Goal: Task Accomplishment & Management: Manage account settings

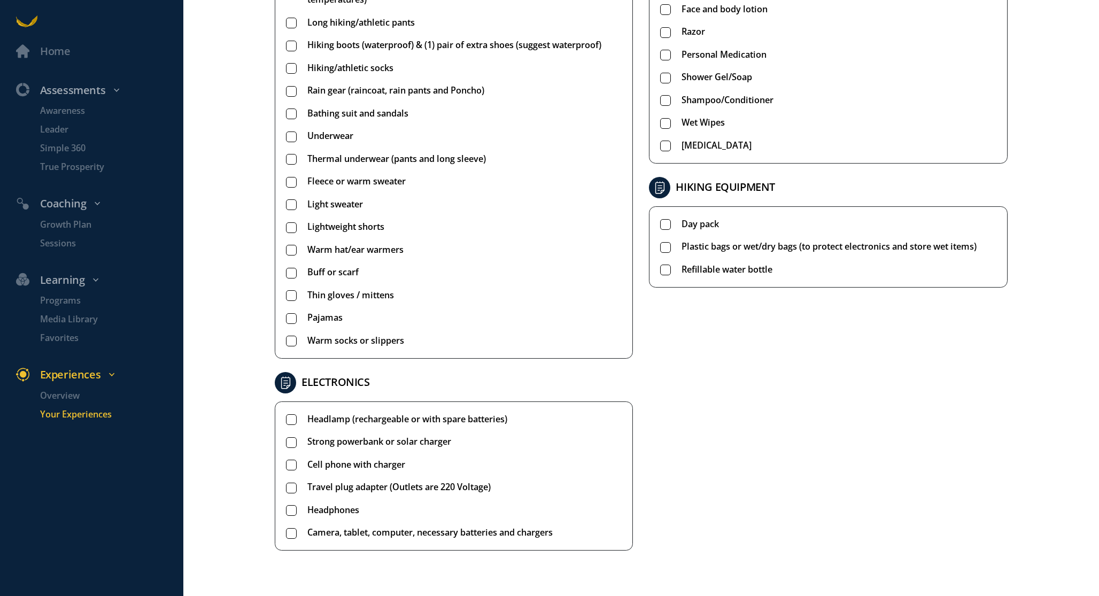
scroll to position [465, 0]
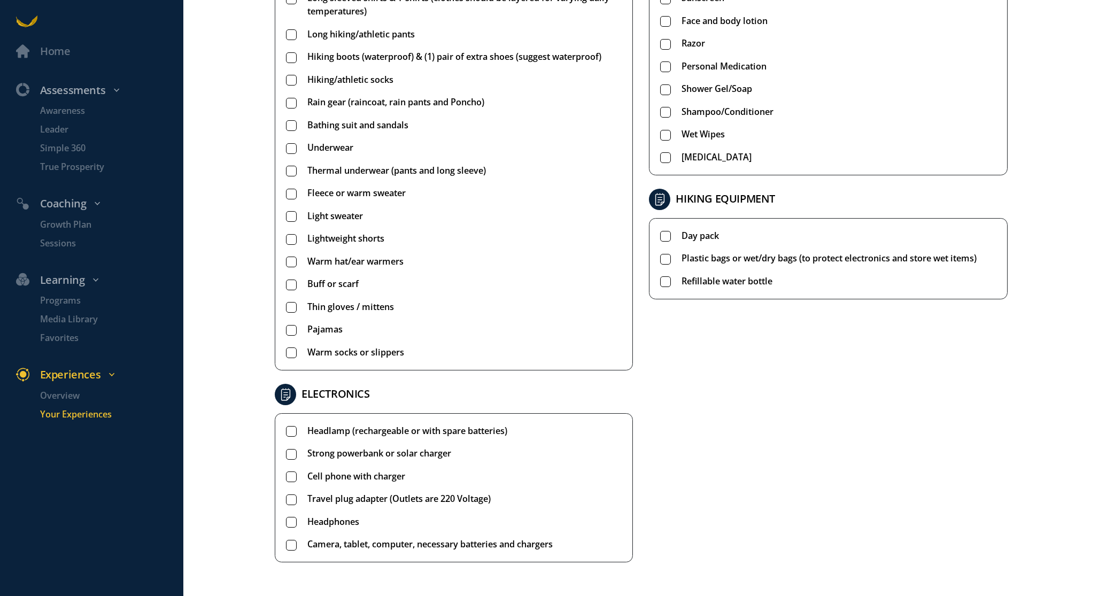
click at [330, 453] on span "Strong powerbank or solar charger" at bounding box center [379, 453] width 144 height 13
click at [330, 524] on span "Headphones" at bounding box center [333, 521] width 52 height 13
click at [329, 499] on span "Travel plug adapter (Outlets are 220 Voltage)" at bounding box center [398, 498] width 183 height 13
click at [329, 476] on span "Cell phone with charger" at bounding box center [356, 476] width 98 height 13
click at [329, 547] on span "Camera, tablet, computer, necessary batteries and chargers" at bounding box center [429, 544] width 245 height 13
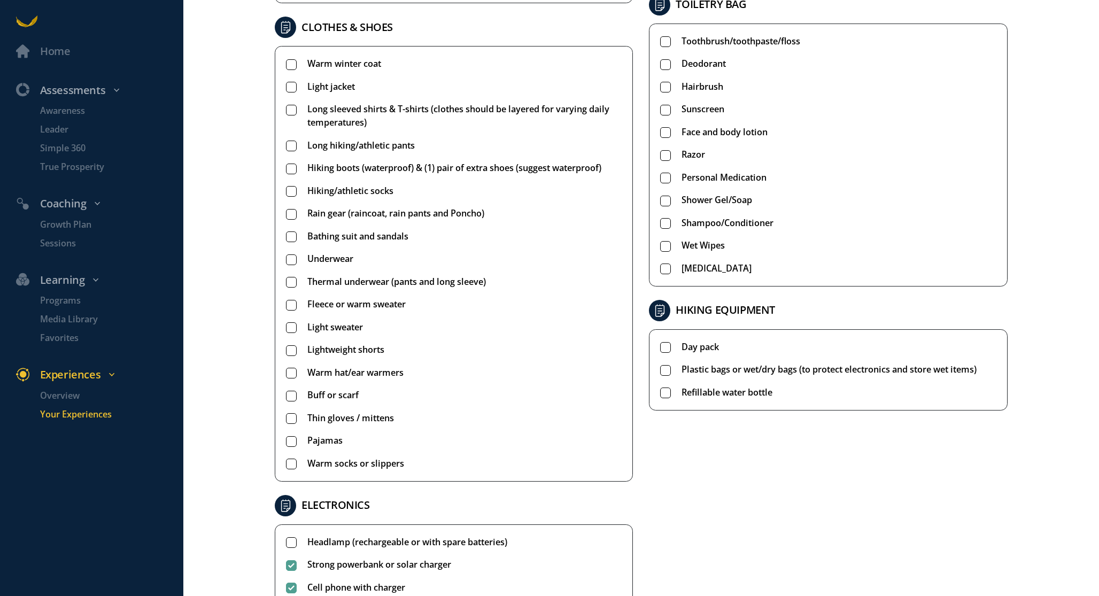
scroll to position [343, 0]
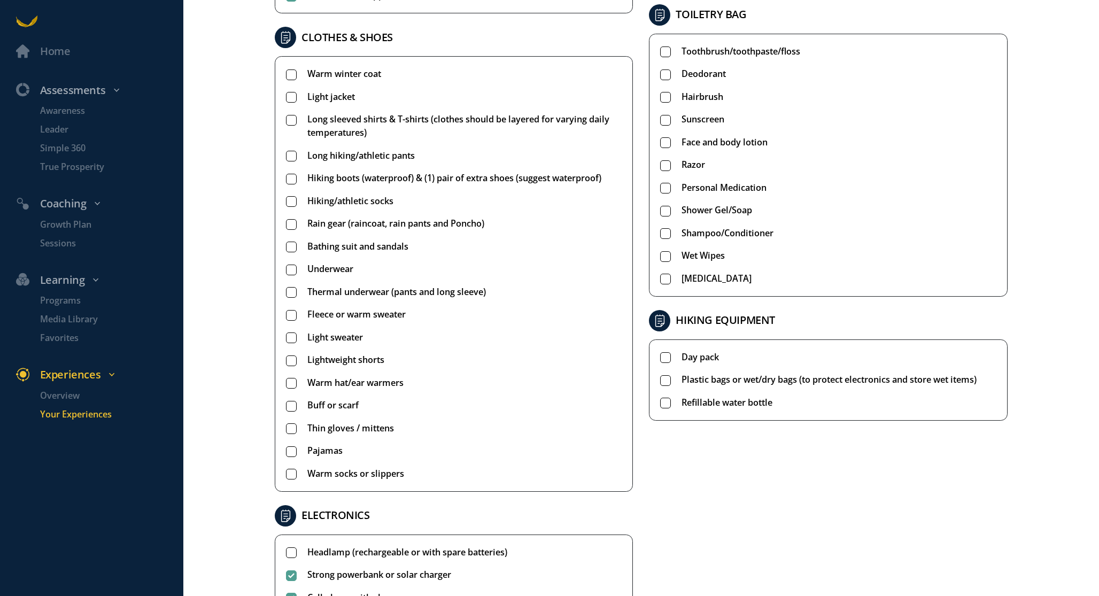
click at [708, 401] on span "Refillable water bottle" at bounding box center [727, 402] width 91 height 13
click at [708, 369] on ul "Day pack Plastic bags or wet/dry bags (to protect electronics and store wet ite…" at bounding box center [828, 380] width 336 height 59
click at [707, 382] on span "Plastic bags or wet/dry bags (to protect electronics and store wet items)" at bounding box center [829, 379] width 295 height 13
click at [707, 359] on span "Day pack" at bounding box center [700, 357] width 37 height 13
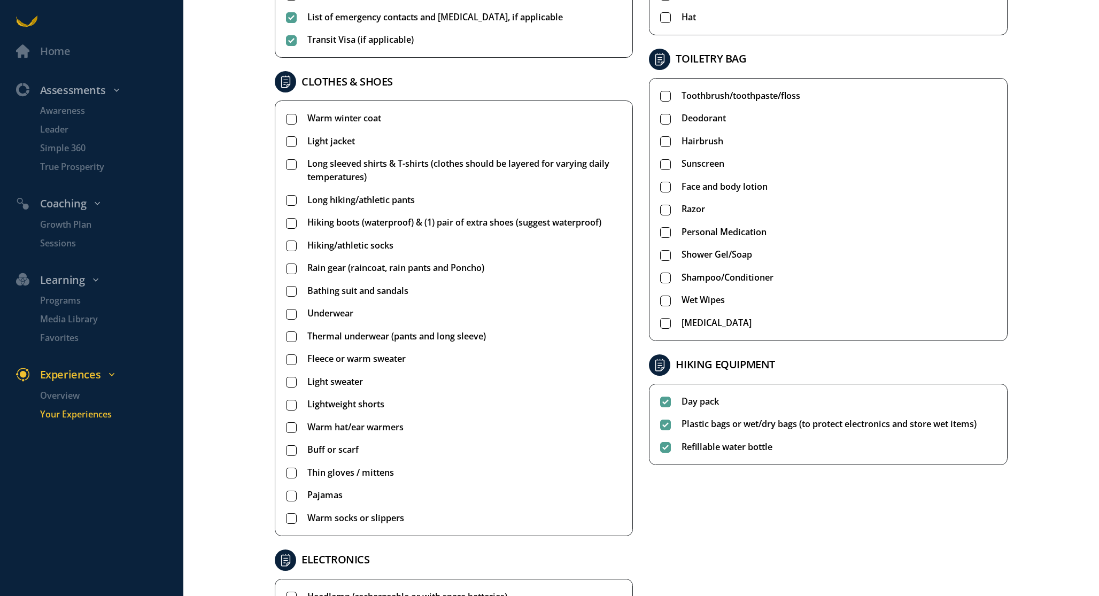
scroll to position [284, 0]
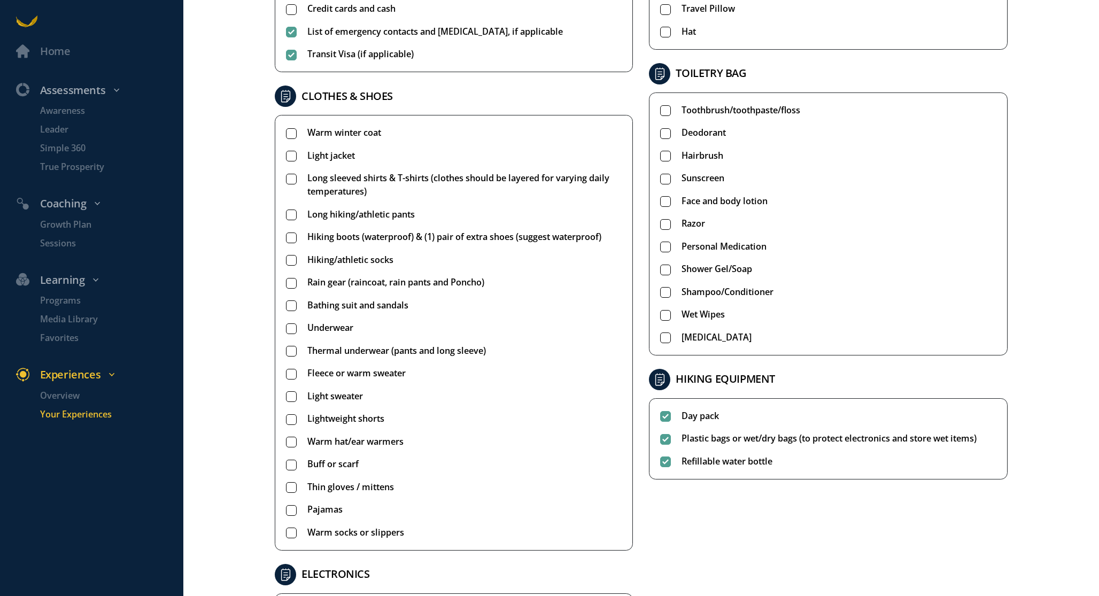
click at [708, 312] on span "Wet Wipes" at bounding box center [703, 314] width 43 height 13
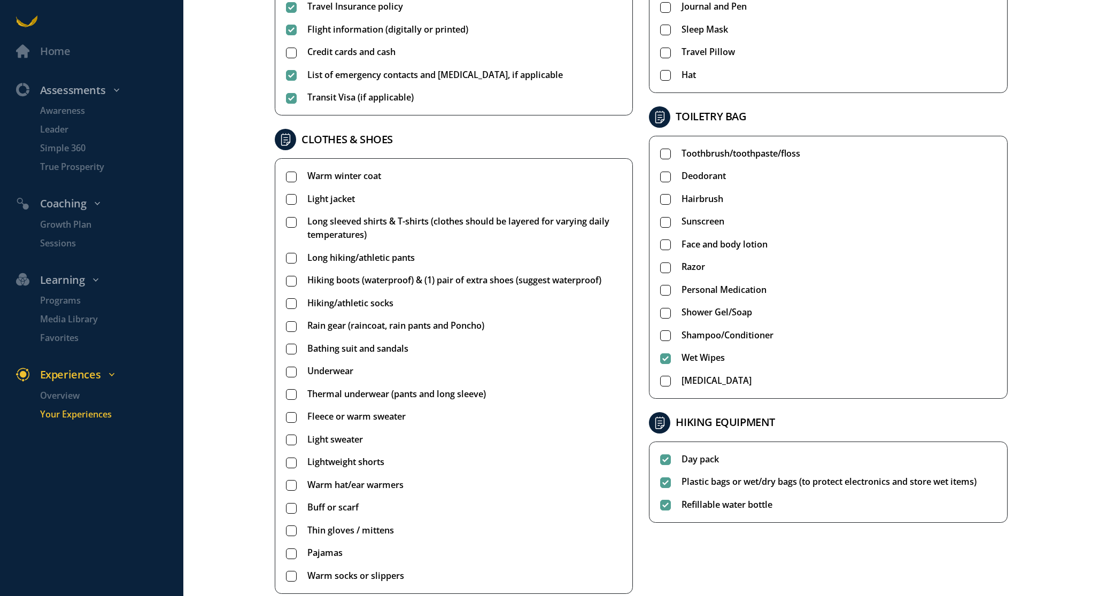
scroll to position [241, 0]
click at [704, 193] on span "Hairbrush" at bounding box center [703, 199] width 42 height 13
click at [704, 181] on span "Deodorant" at bounding box center [704, 176] width 44 height 13
click at [704, 151] on span "Toothbrush/toothpaste/floss" at bounding box center [741, 154] width 119 height 13
click at [689, 267] on span "Razor" at bounding box center [694, 267] width 24 height 13
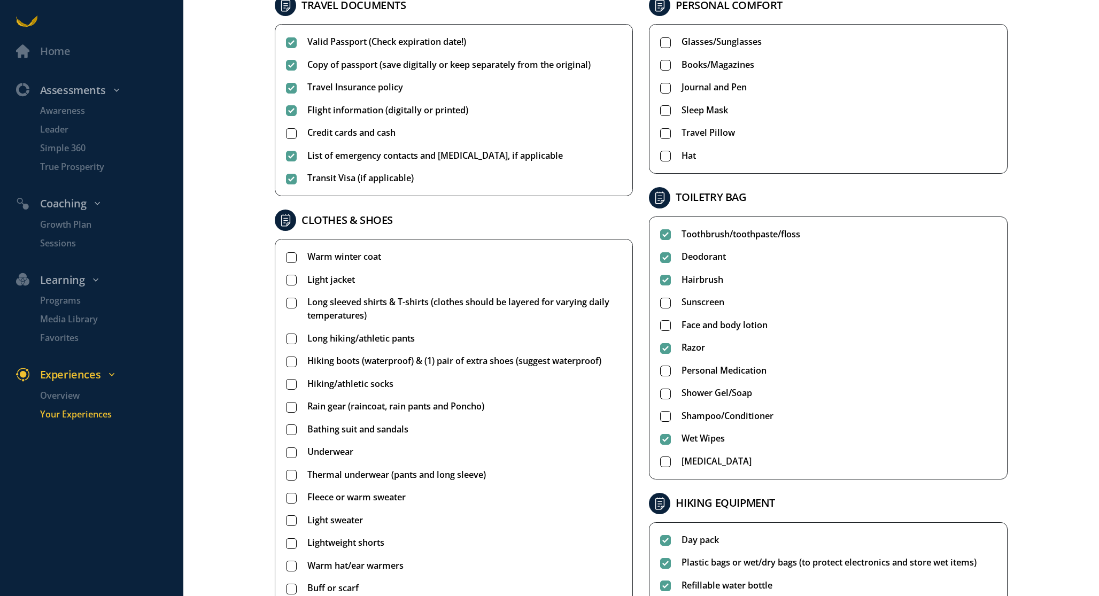
scroll to position [159, 0]
click at [687, 350] on span "Razor" at bounding box center [694, 348] width 24 height 13
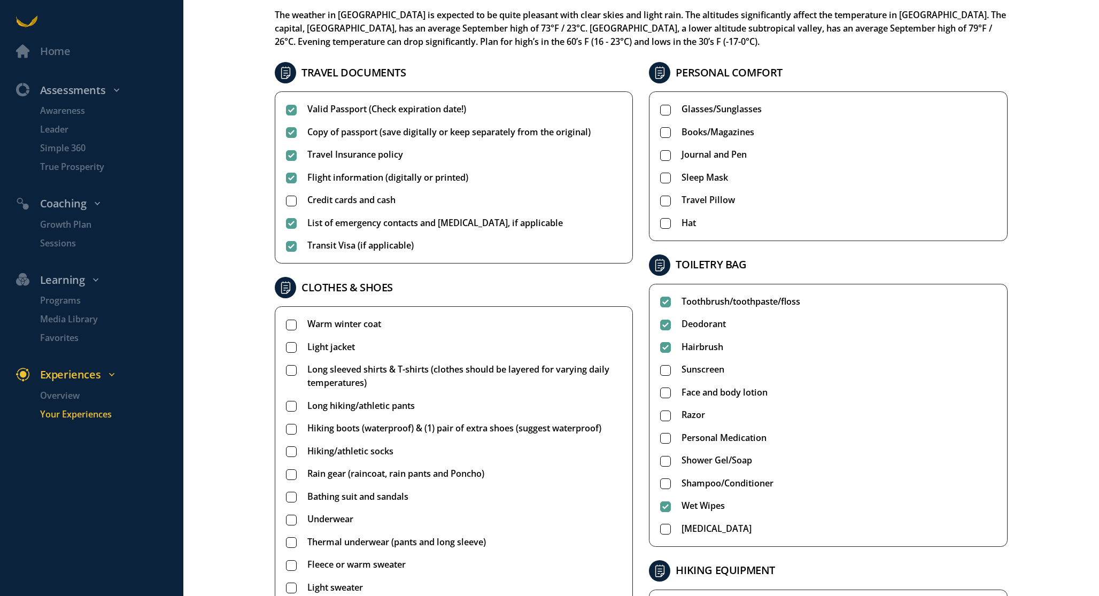
scroll to position [88, 0]
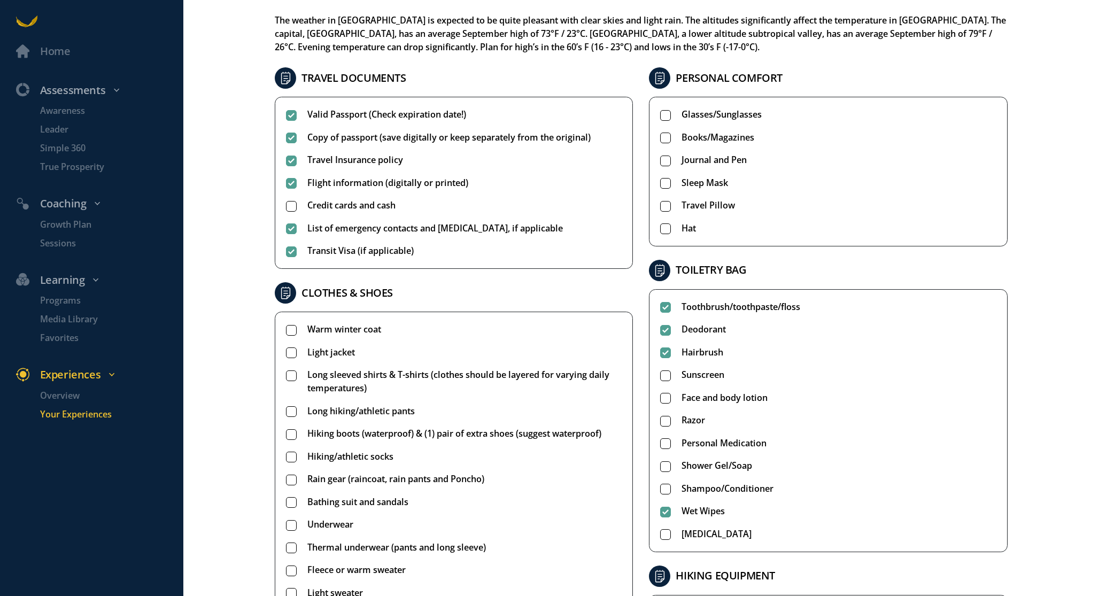
click at [694, 234] on span "Hat" at bounding box center [689, 228] width 14 height 13
click at [703, 183] on span "Sleep Mask" at bounding box center [705, 182] width 47 height 13
click at [702, 157] on span "Journal and Pen" at bounding box center [714, 159] width 65 height 13
click at [702, 119] on span "Glasses/Sunglasses" at bounding box center [722, 114] width 80 height 13
click at [702, 134] on span "Books/Magazines" at bounding box center [718, 137] width 73 height 13
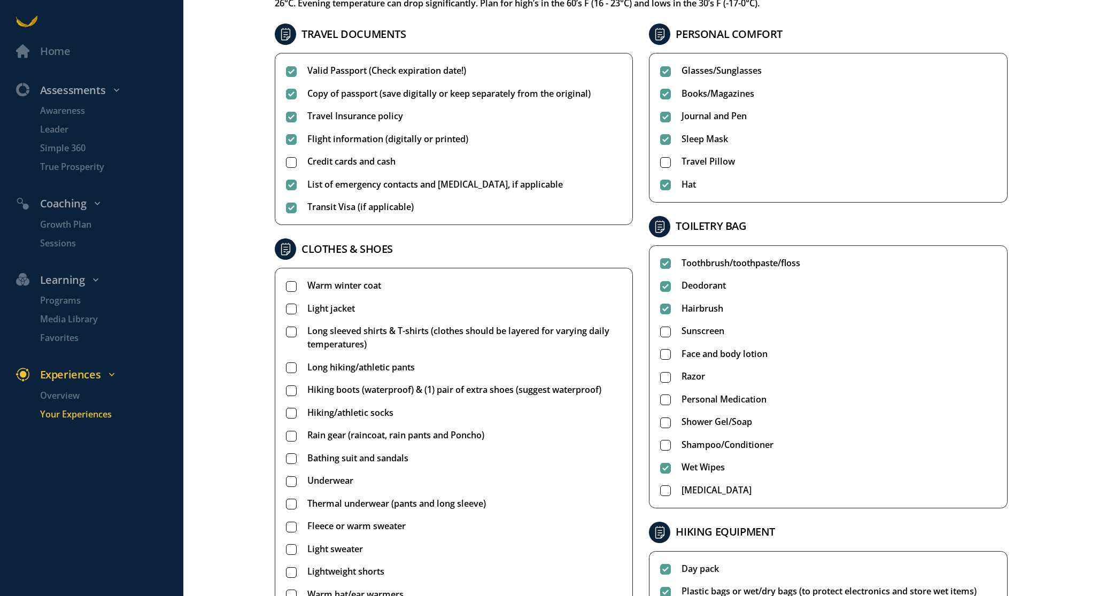
scroll to position [218, 0]
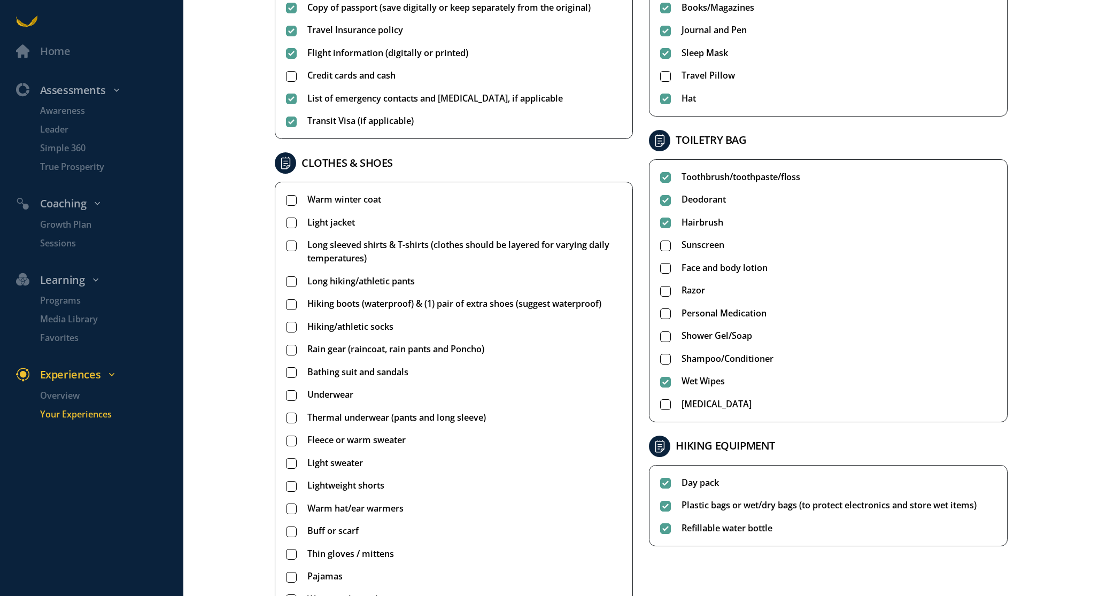
click at [337, 224] on span "Light jacket" at bounding box center [331, 222] width 48 height 13
click at [353, 252] on span "Long sleeved shirts & T-shirts (clothes should be layered for varying daily tem…" at bounding box center [464, 251] width 314 height 27
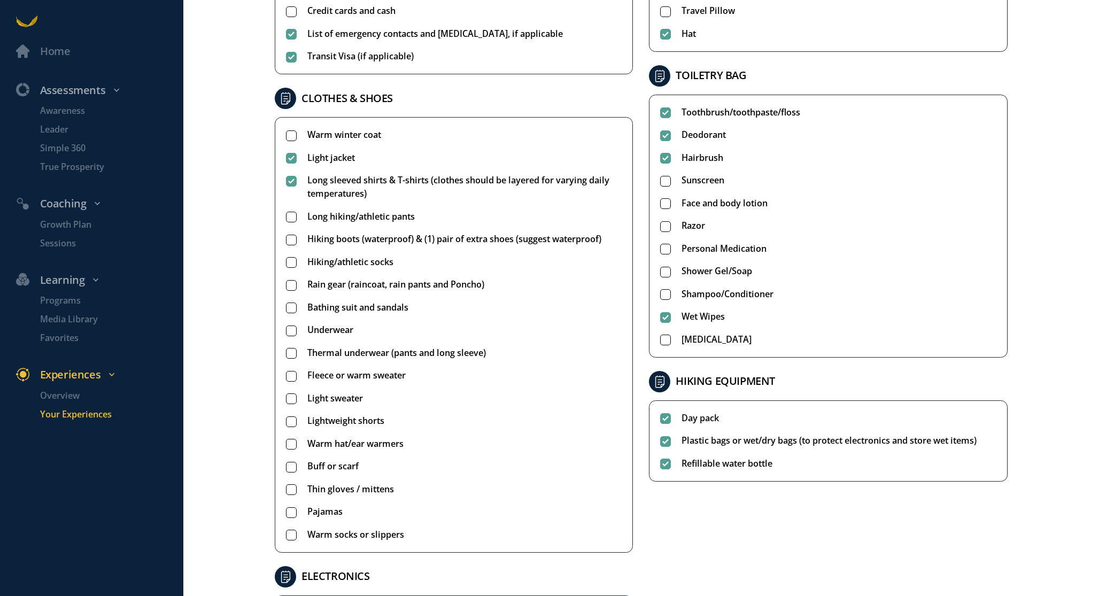
scroll to position [289, 0]
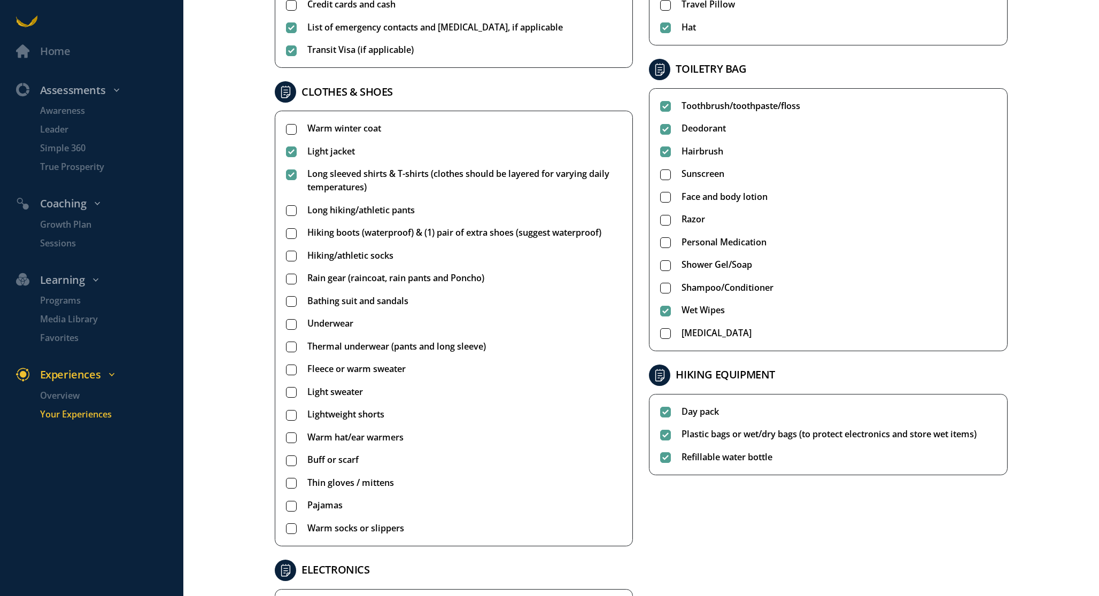
click at [352, 212] on span "Long hiking/athletic pants" at bounding box center [360, 210] width 107 height 13
click at [352, 235] on span "Hiking boots (waterproof) & (1) pair of extra shoes (suggest waterproof)" at bounding box center [454, 232] width 294 height 13
click at [349, 257] on span "Hiking/athletic socks" at bounding box center [350, 255] width 86 height 13
click at [349, 279] on span "Rain gear (raincoat, rain pants and Poncho)" at bounding box center [395, 278] width 177 height 13
click at [349, 302] on span "Bathing suit and sandals" at bounding box center [357, 301] width 101 height 13
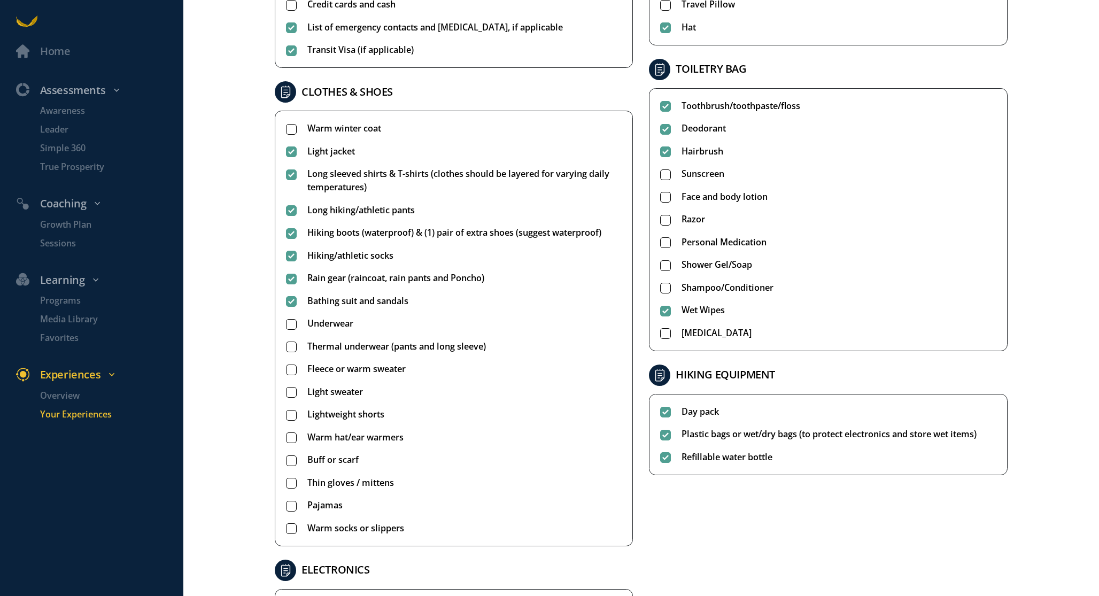
click at [335, 320] on span "Underwear" at bounding box center [330, 323] width 46 height 13
click at [339, 348] on span "Thermal underwear (pants and long sleeve)" at bounding box center [396, 346] width 179 height 13
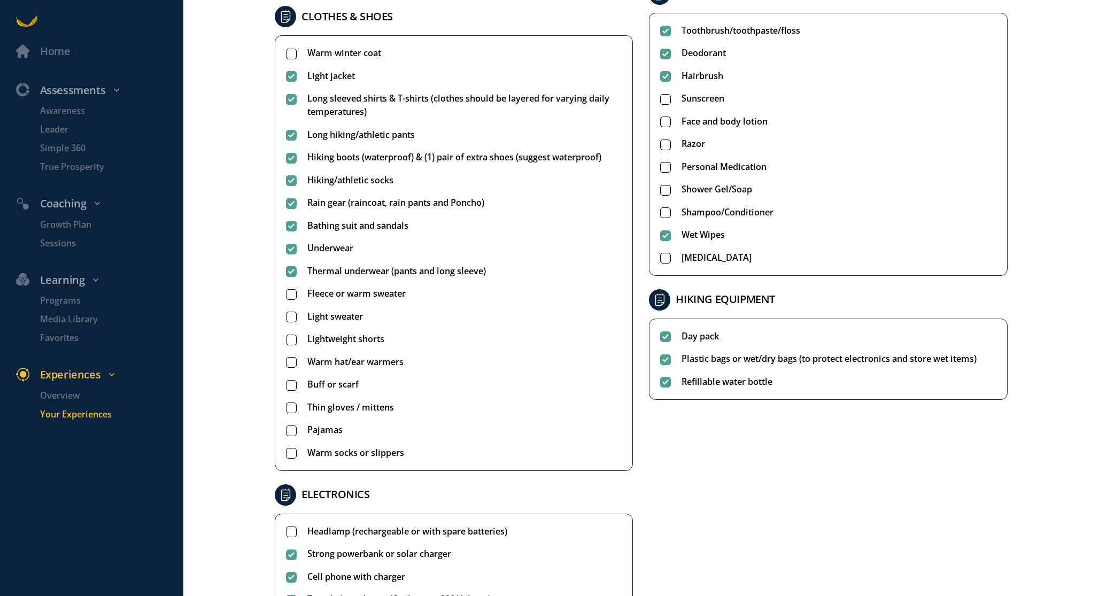
scroll to position [365, 0]
click at [343, 292] on span "Fleece or warm sweater" at bounding box center [356, 292] width 98 height 13
click at [339, 315] on span "Light sweater" at bounding box center [335, 315] width 56 height 13
click at [335, 338] on span "Lightweight shorts" at bounding box center [345, 338] width 77 height 13
click at [335, 361] on span "Warm hat/ear warmers" at bounding box center [355, 361] width 96 height 13
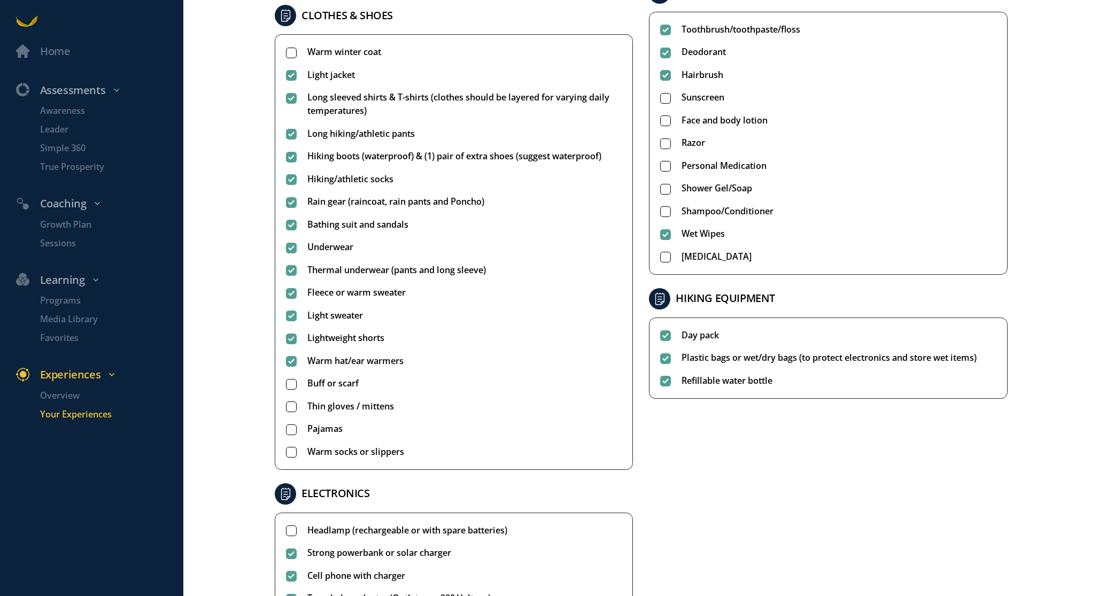
click at [335, 384] on span "Buff or scarf" at bounding box center [332, 383] width 51 height 13
click at [333, 409] on span "Thin gloves / mittens" at bounding box center [350, 406] width 87 height 13
click at [331, 448] on span "Warm socks or slippers" at bounding box center [355, 451] width 97 height 13
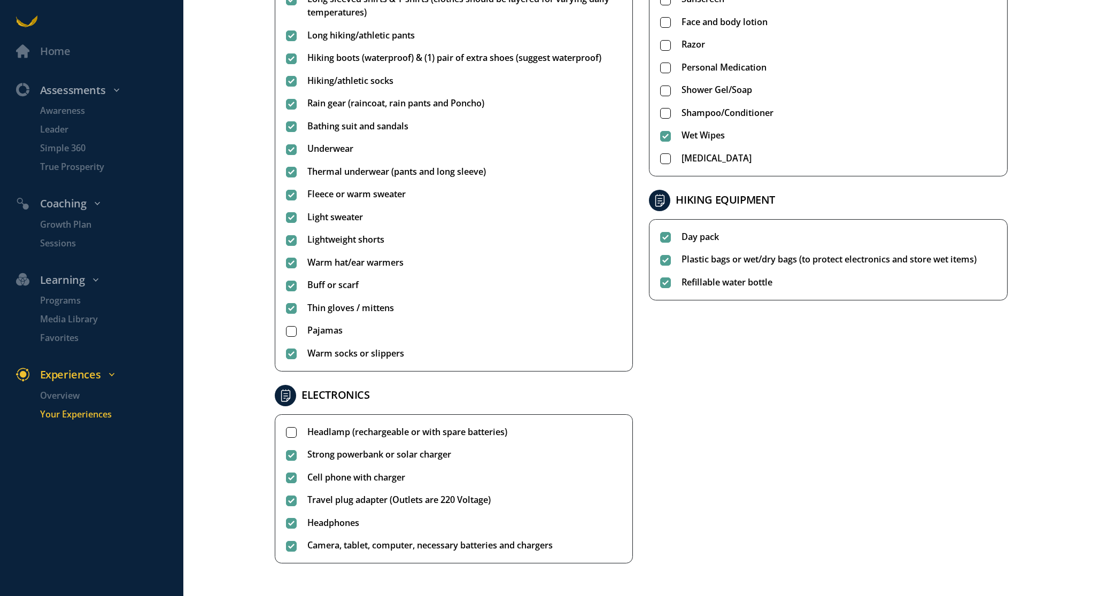
click at [335, 429] on span "Headlamp (rechargeable or with spare batteries)" at bounding box center [407, 432] width 200 height 13
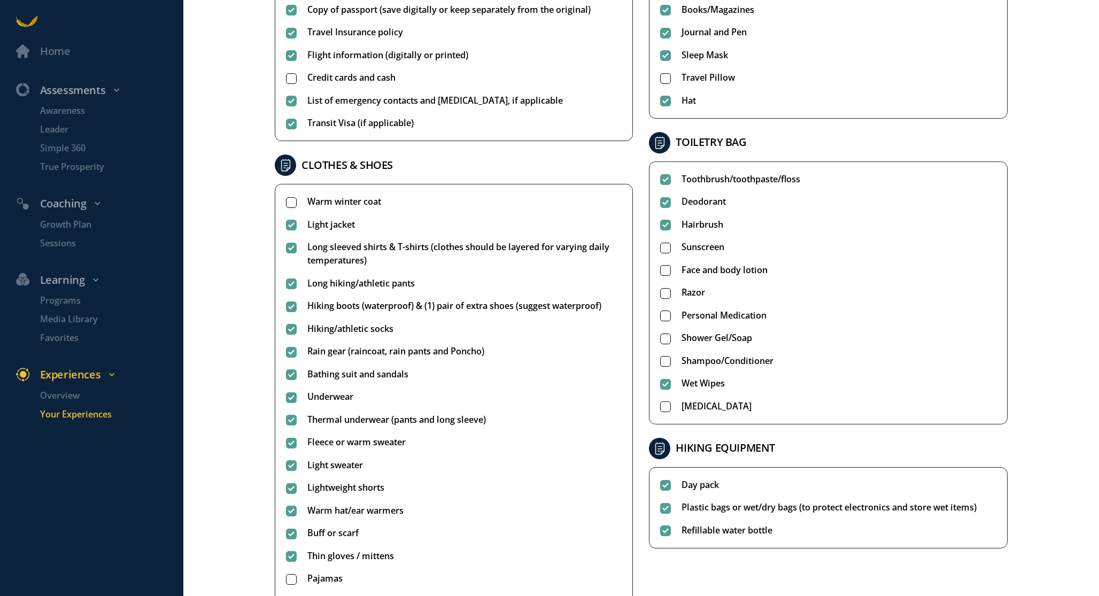
scroll to position [179, 0]
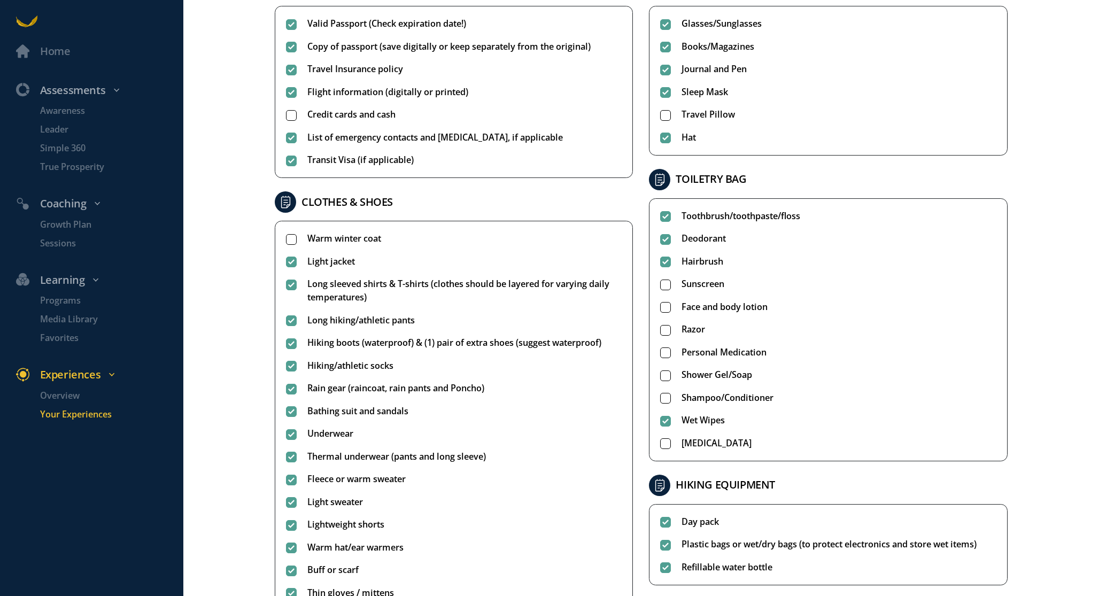
click at [358, 242] on span "Warm winter coat" at bounding box center [344, 238] width 74 height 13
click at [694, 115] on span "Travel Pillow" at bounding box center [708, 114] width 53 height 13
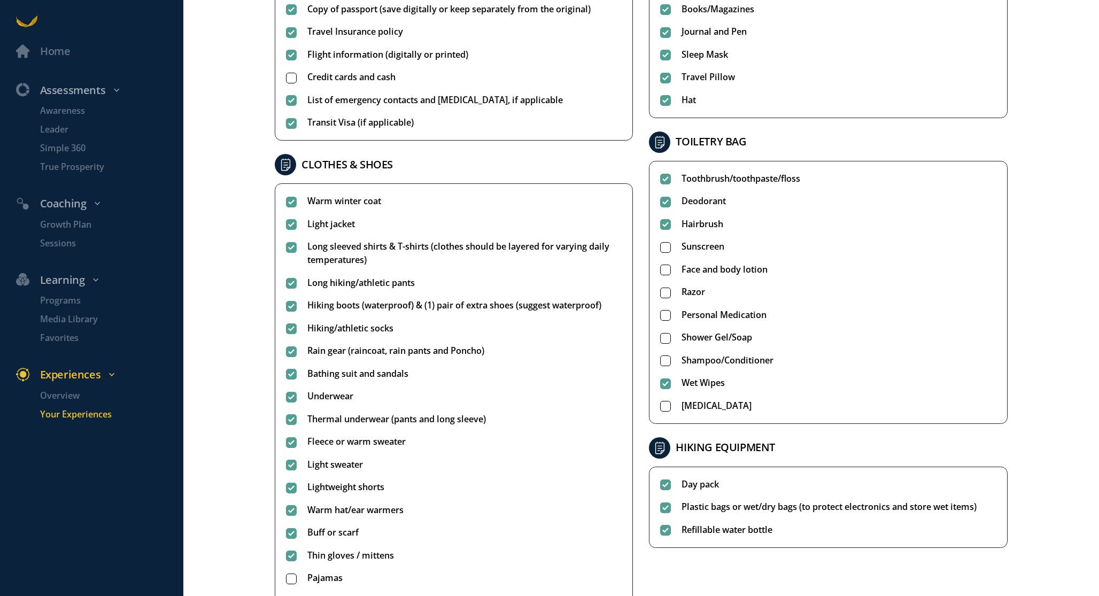
scroll to position [226, 0]
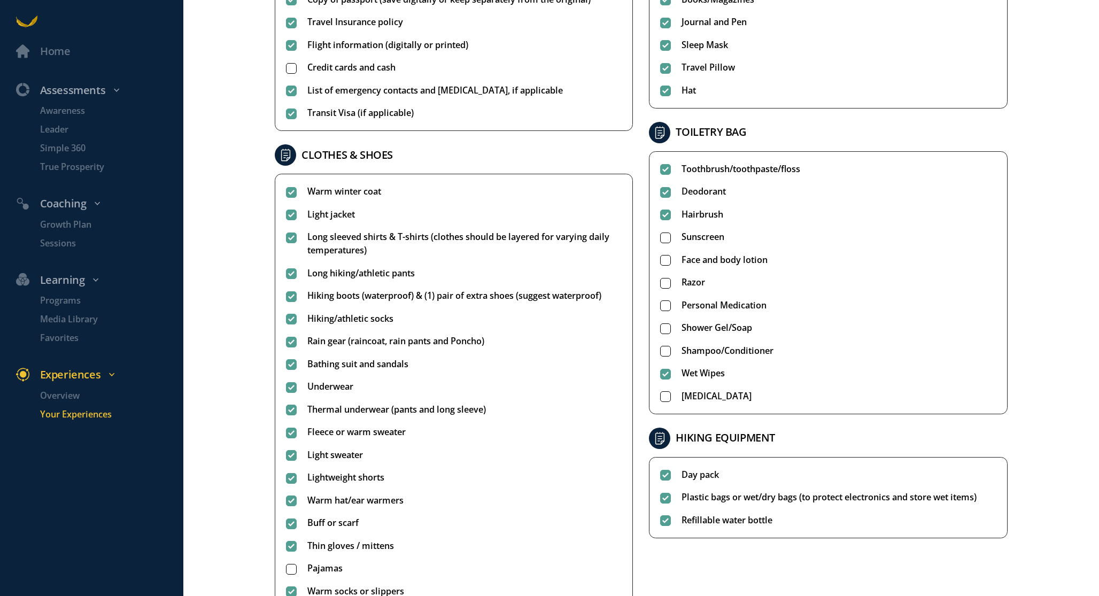
click at [688, 237] on span "Sunscreen" at bounding box center [703, 236] width 43 height 13
click at [688, 260] on span "Face and body lotion" at bounding box center [725, 259] width 86 height 13
click at [689, 313] on ul "Toothbrush/toothpaste/floss Deodorant Hairbrush Sunscreen Face and body lotion …" at bounding box center [828, 283] width 336 height 241
click at [692, 305] on span "Personal Medication" at bounding box center [724, 305] width 85 height 13
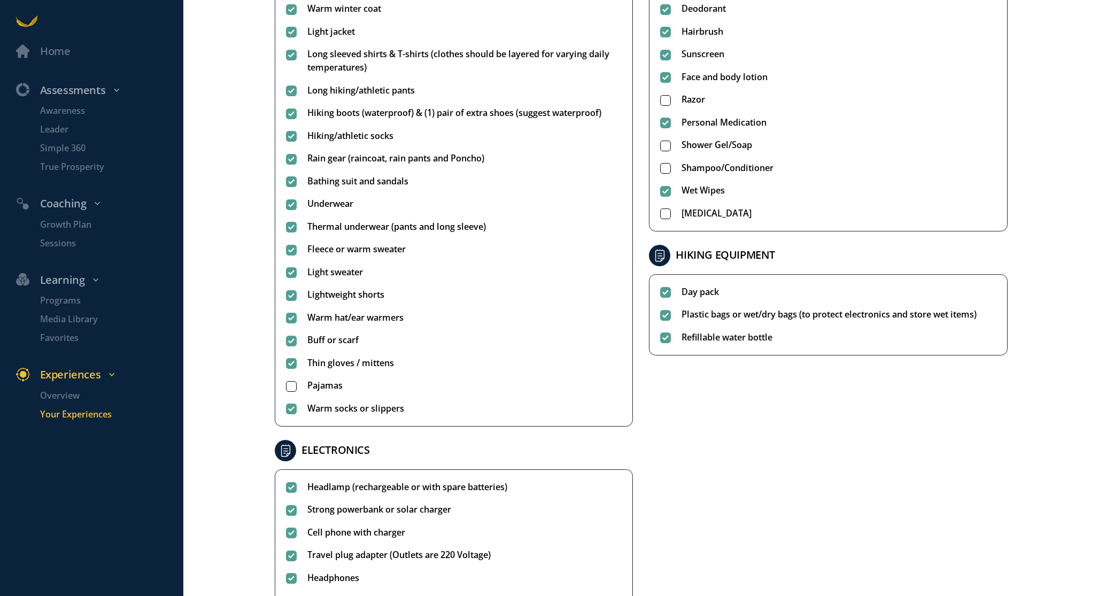
scroll to position [390, 0]
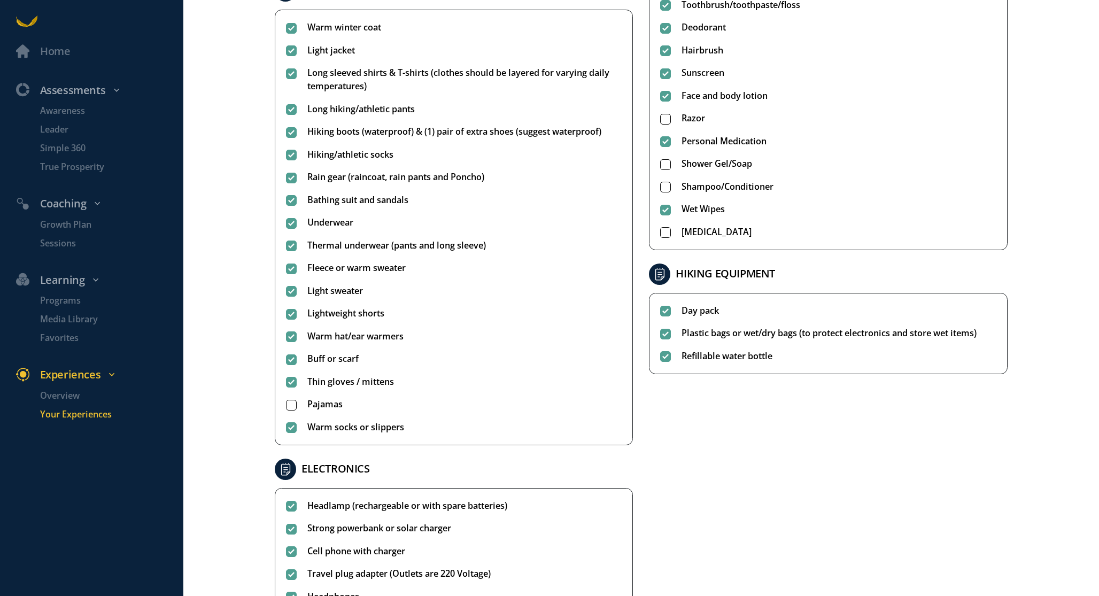
click at [312, 410] on span "Pajamas" at bounding box center [324, 404] width 35 height 13
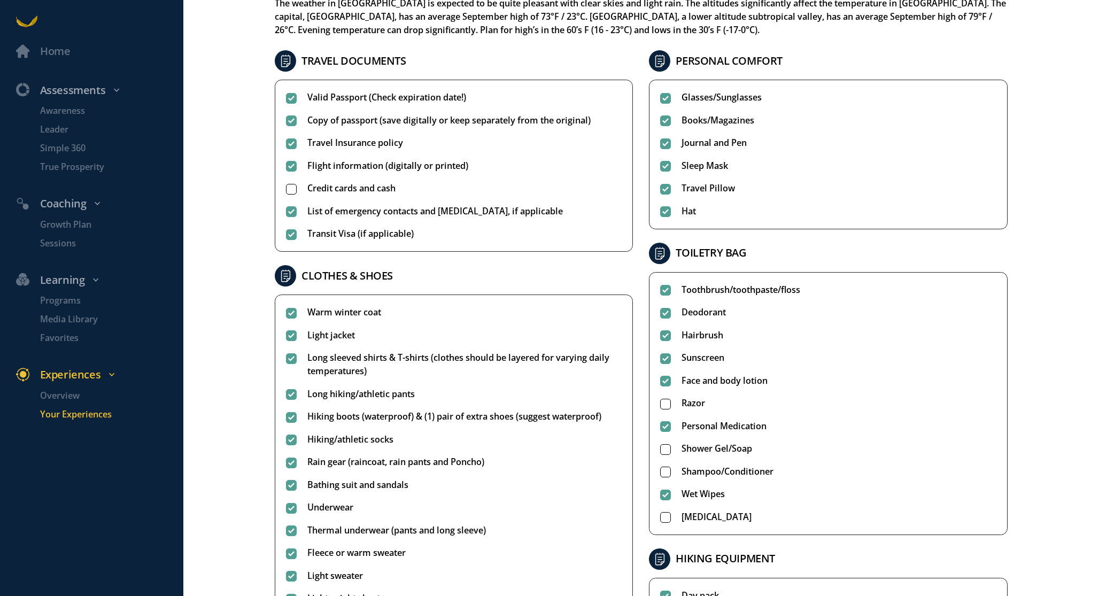
scroll to position [97, 0]
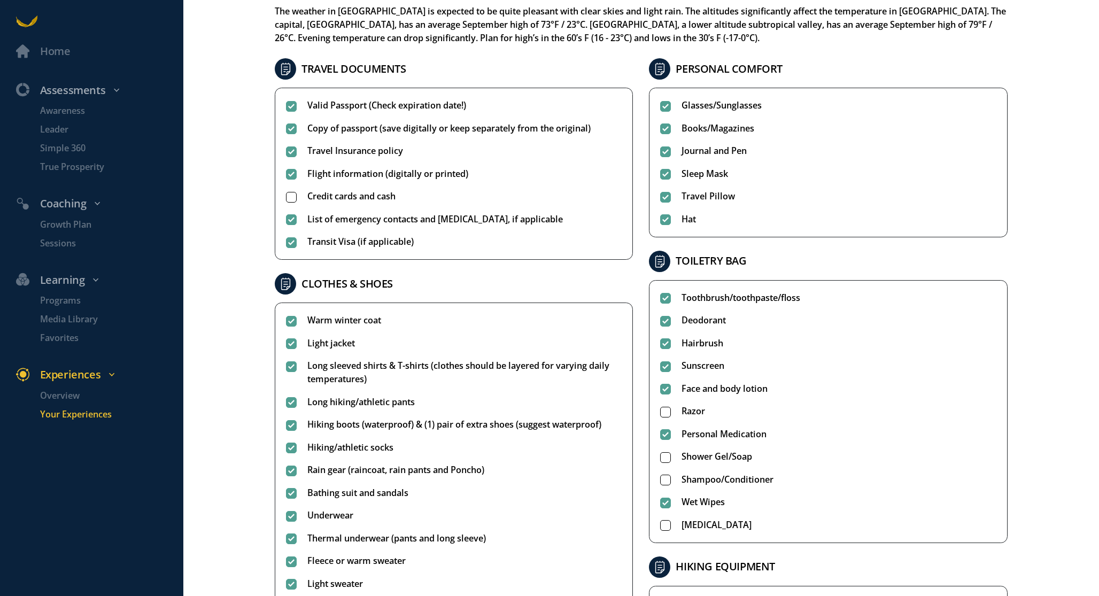
click at [361, 202] on span "Credit cards and cash" at bounding box center [351, 196] width 88 height 13
